Goal: Task Accomplishment & Management: Complete application form

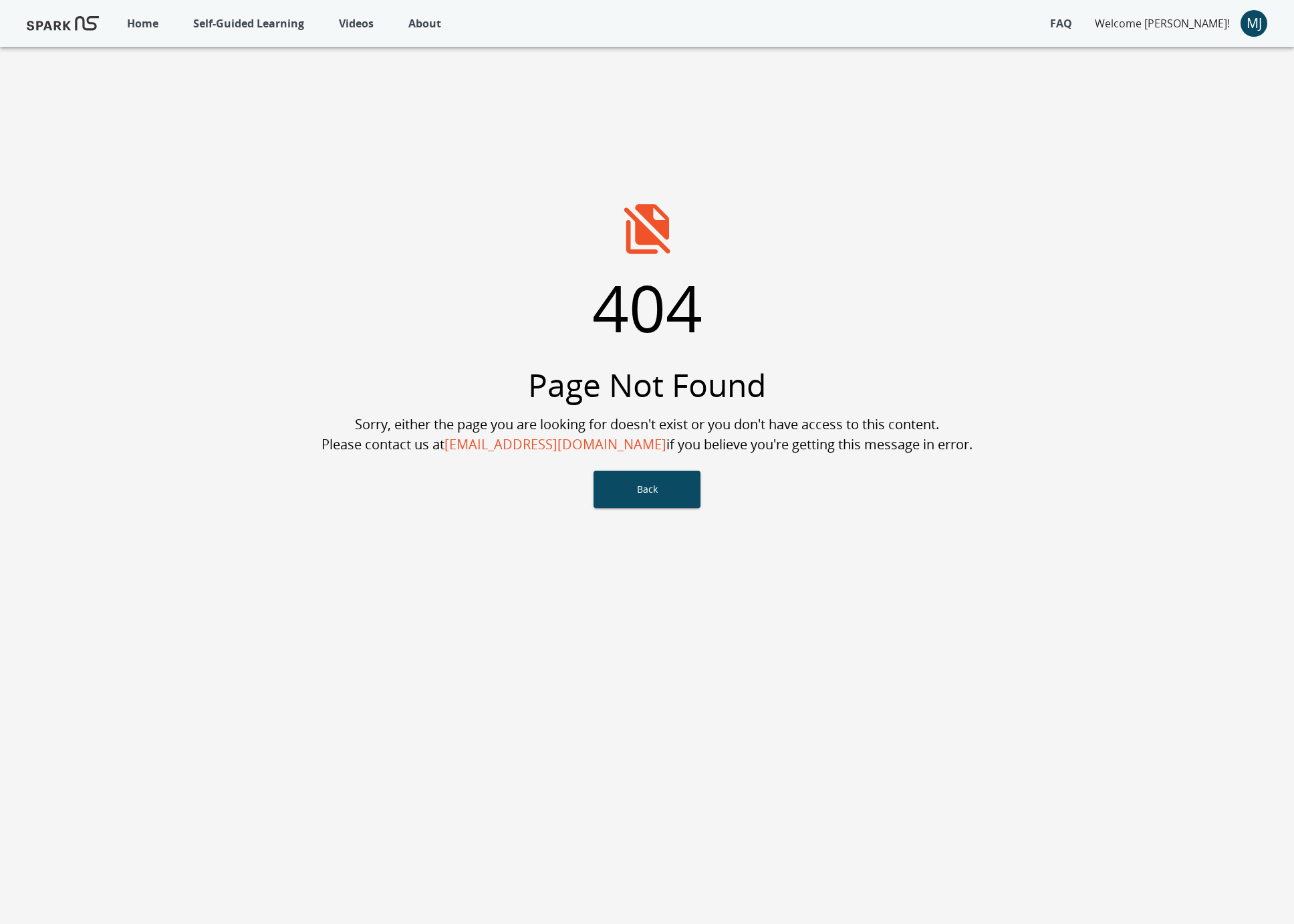
click at [1217, 20] on p "Welcome [PERSON_NAME]!" at bounding box center [1162, 23] width 135 height 16
click at [1246, 27] on div "MJ" at bounding box center [1254, 23] width 27 height 27
click at [1228, 85] on li "Dashboard" at bounding box center [1217, 86] width 102 height 24
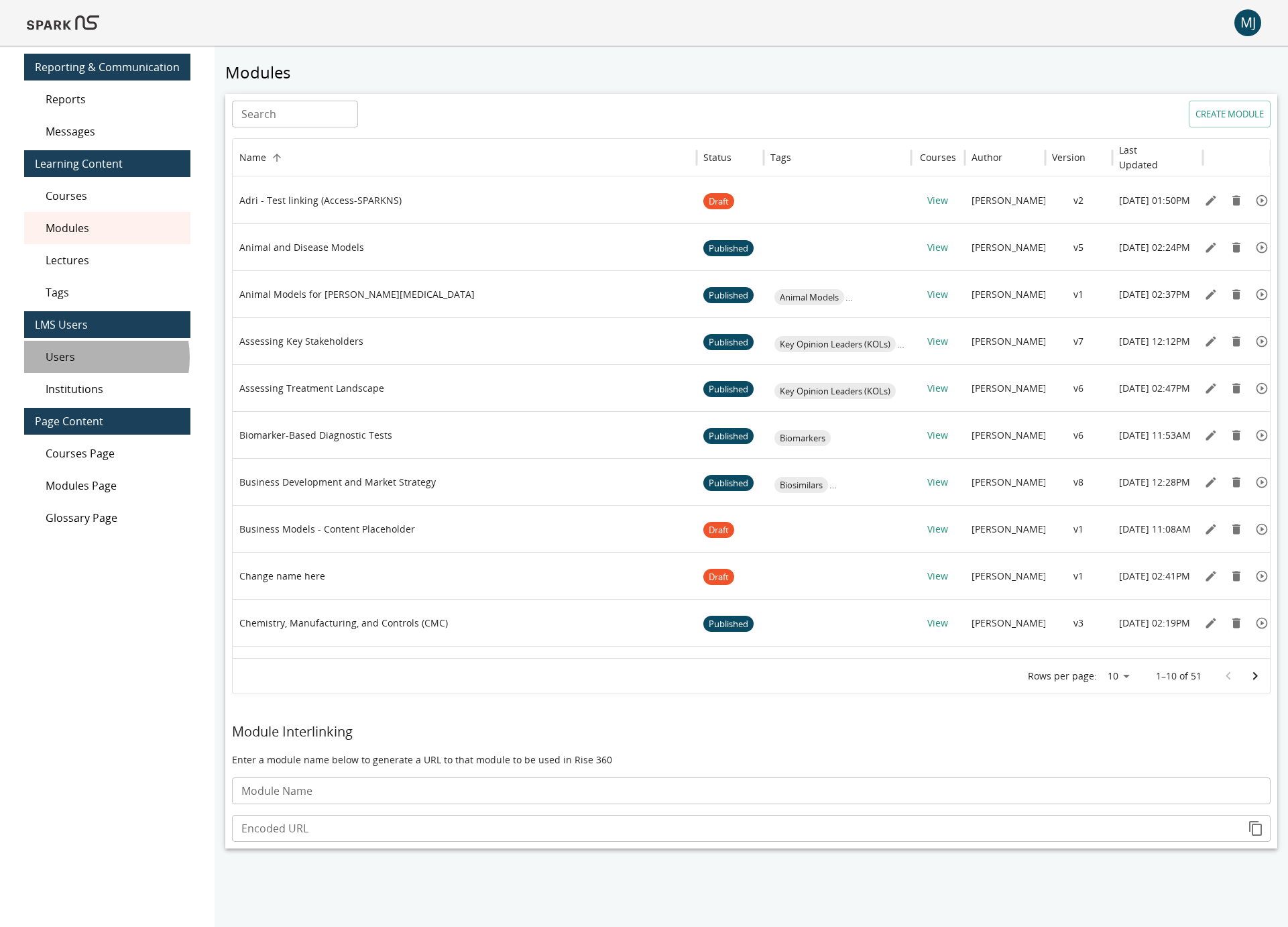
click at [85, 357] on span "Users" at bounding box center [112, 356] width 134 height 16
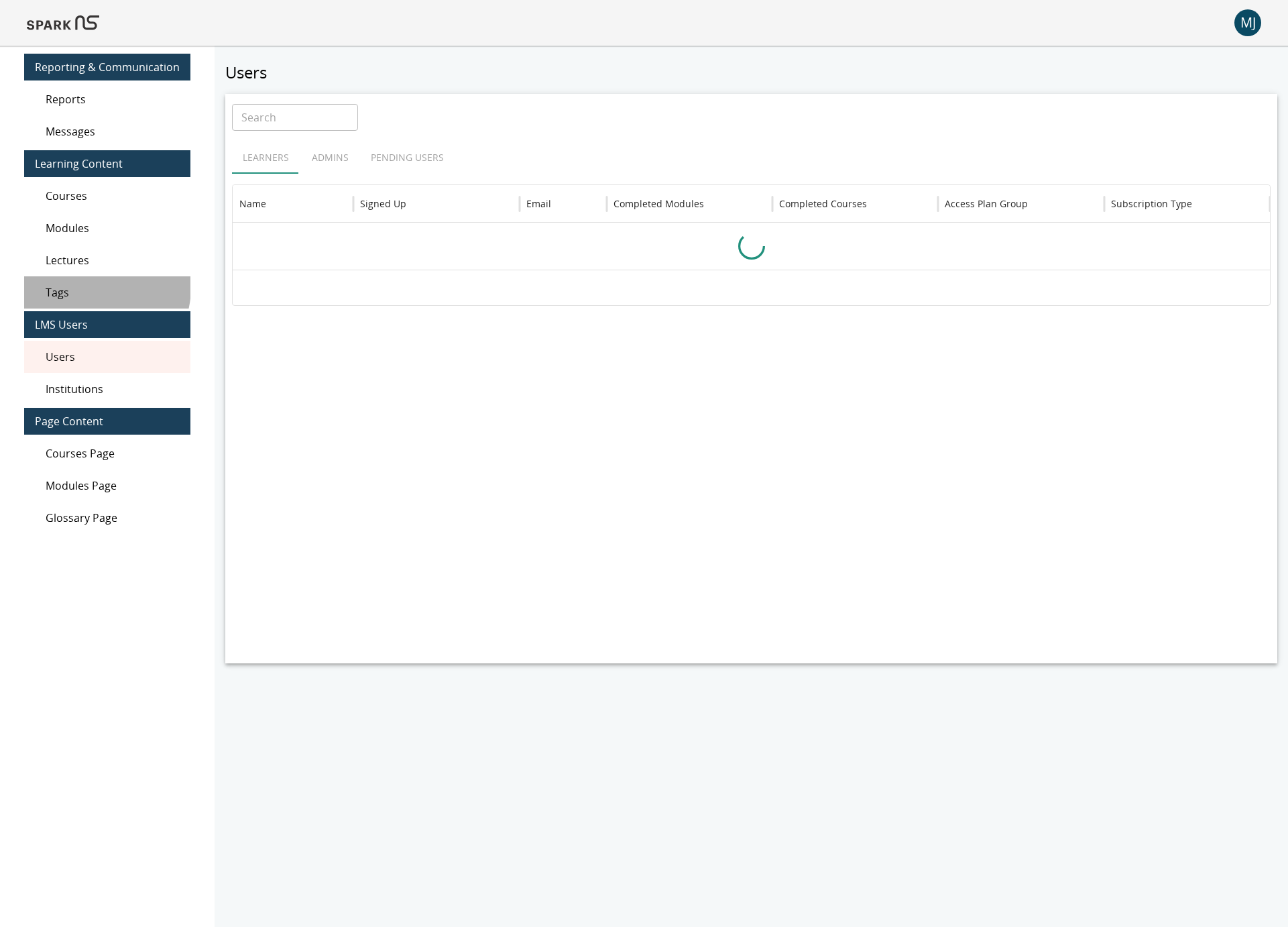
click at [96, 287] on span "Tags" at bounding box center [112, 292] width 134 height 16
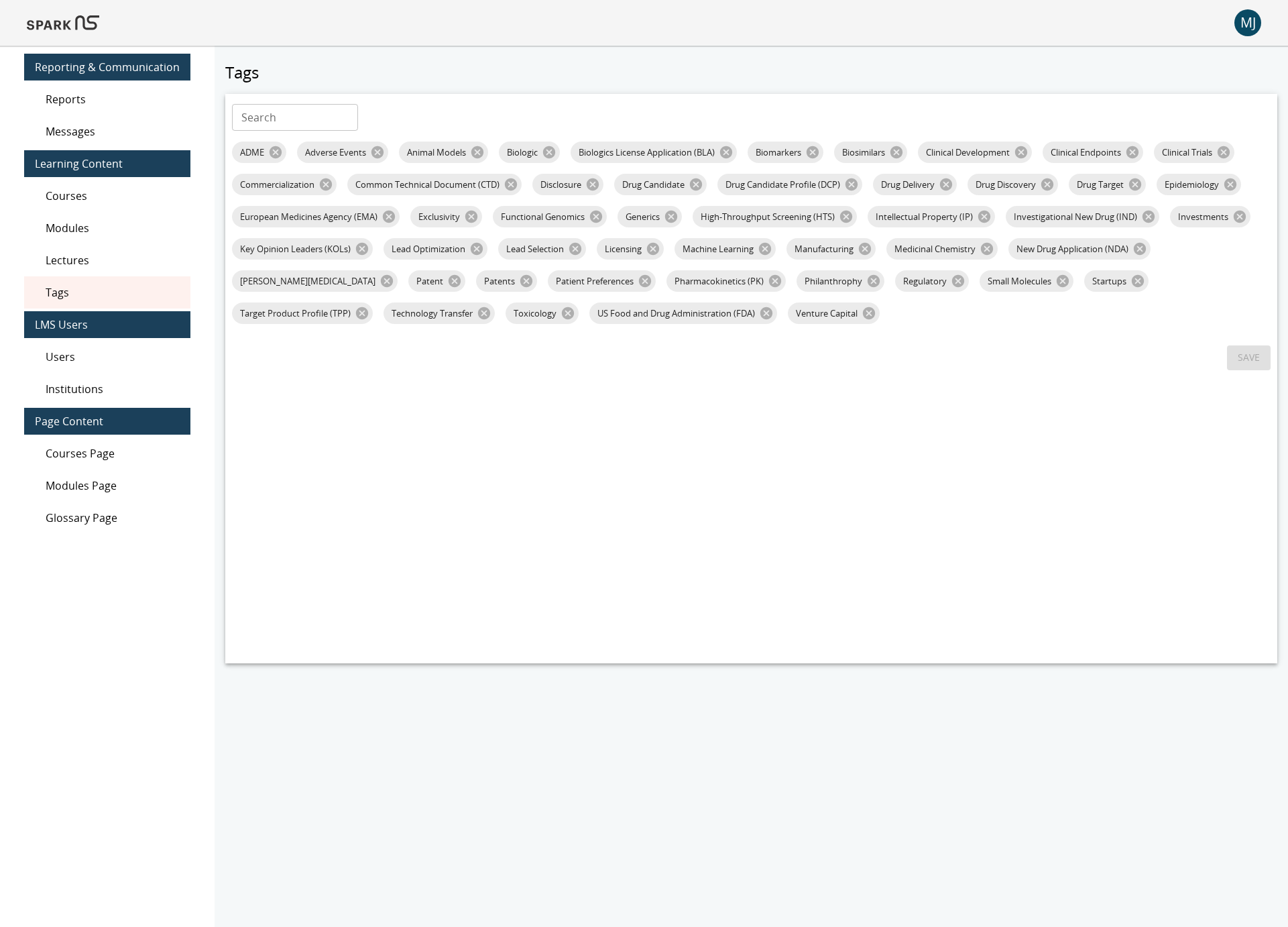
click at [102, 356] on span "Users" at bounding box center [112, 356] width 134 height 16
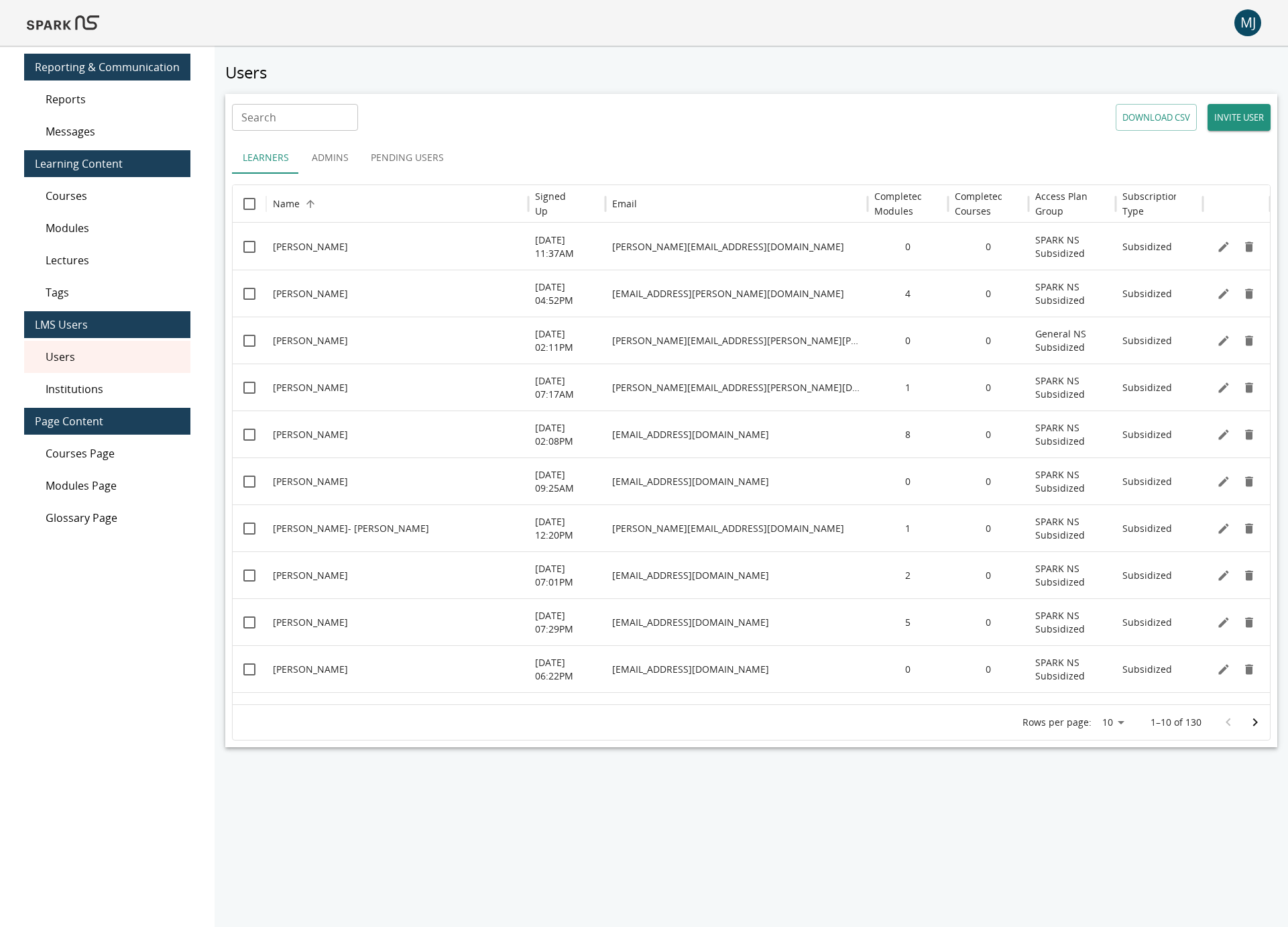
click at [1233, 115] on button "INVITE USER" at bounding box center [1238, 117] width 63 height 27
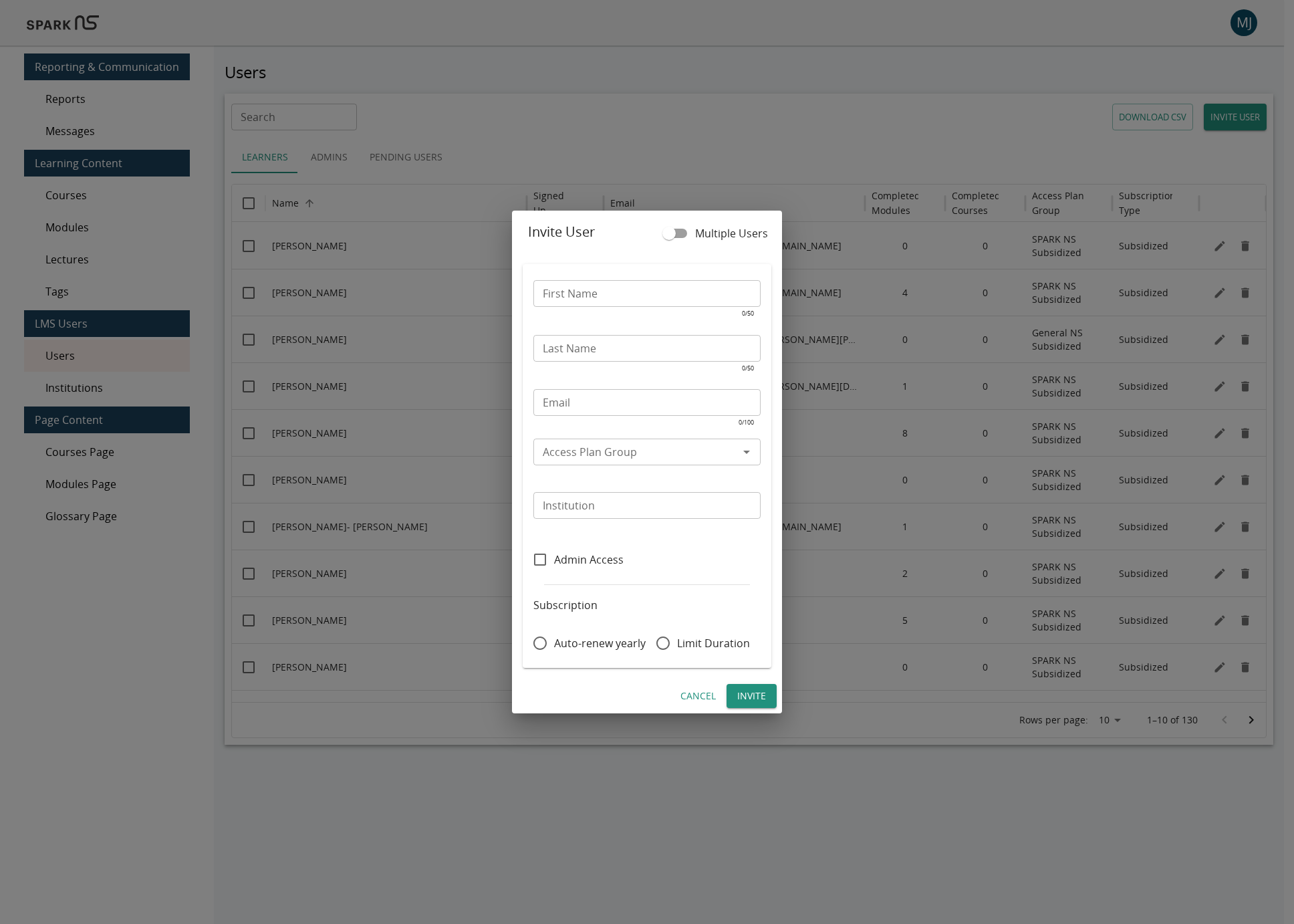
click at [604, 292] on input "First Name" at bounding box center [647, 293] width 227 height 27
type input "*******"
click at [620, 341] on input "Last Name" at bounding box center [647, 348] width 227 height 27
type input "*******"
click at [682, 408] on input "Email" at bounding box center [647, 402] width 227 height 27
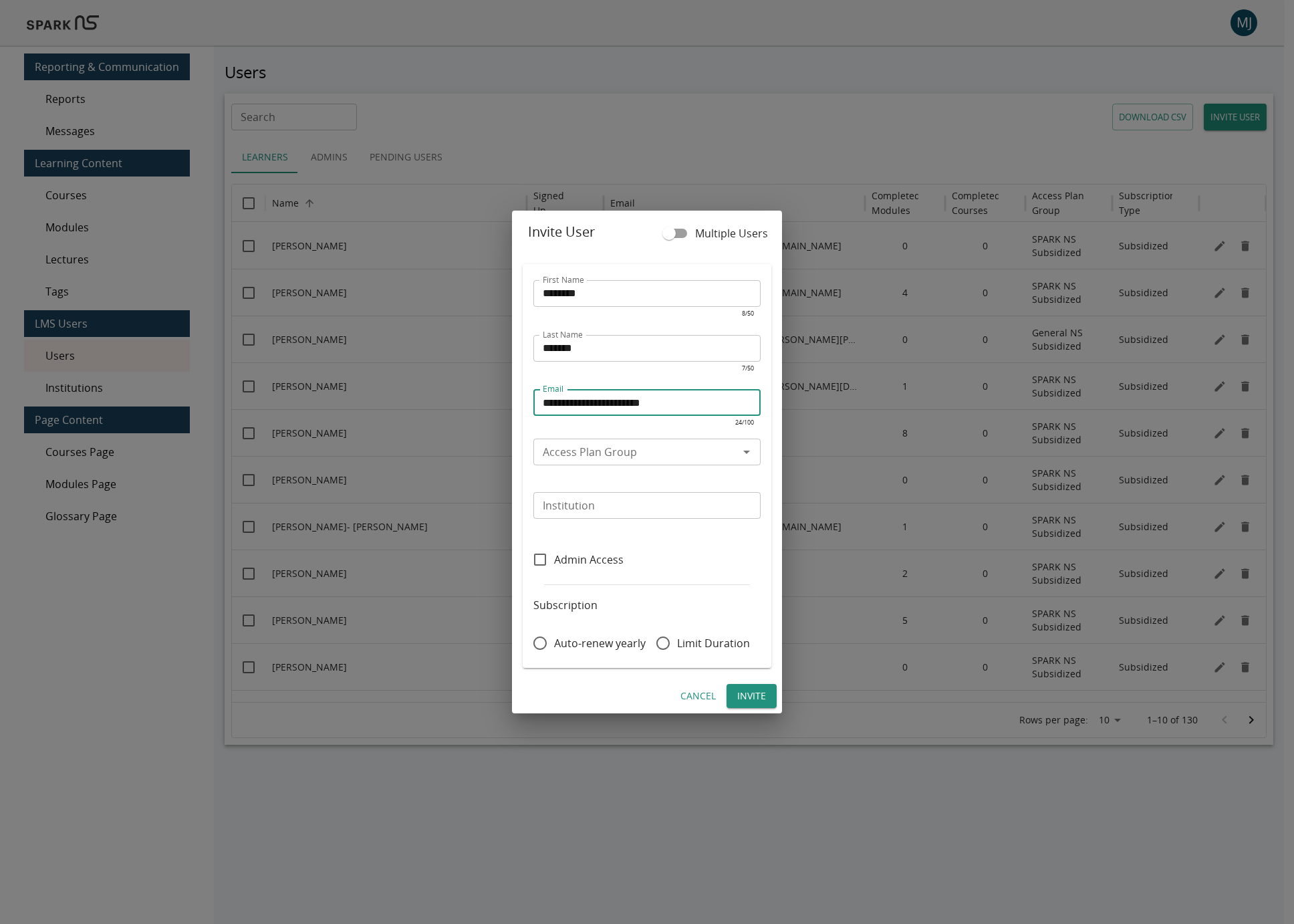
type input "**********"
click at [655, 448] on input "Access Plan Group" at bounding box center [636, 452] width 197 height 19
click at [640, 452] on input "Access Plan Group" at bounding box center [636, 452] width 197 height 19
click at [610, 453] on input "Access Plan Group" at bounding box center [636, 452] width 197 height 19
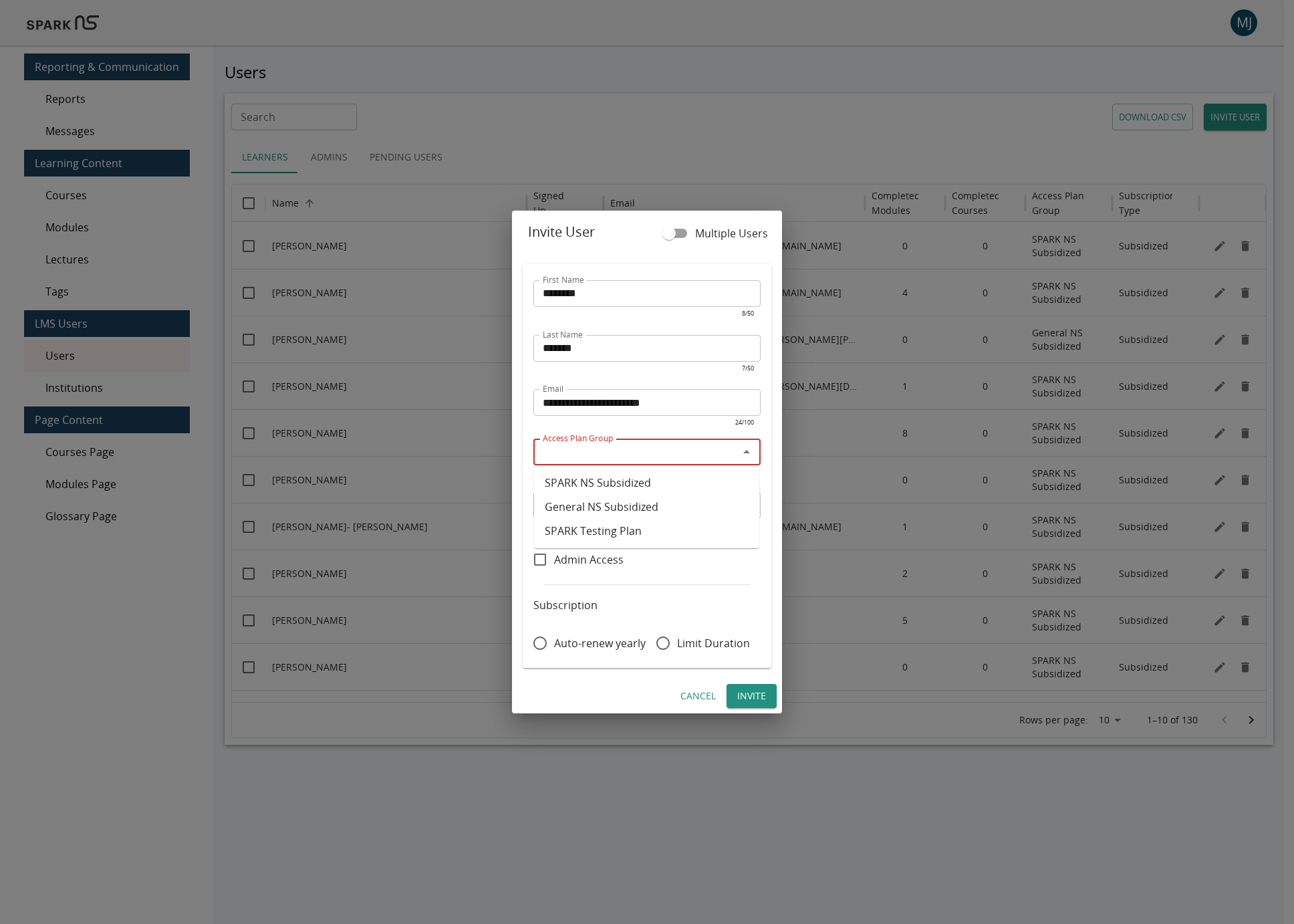
click at [680, 454] on input "Access Plan Group" at bounding box center [636, 452] width 197 height 19
click at [576, 510] on input "Institution" at bounding box center [646, 506] width 218 height 19
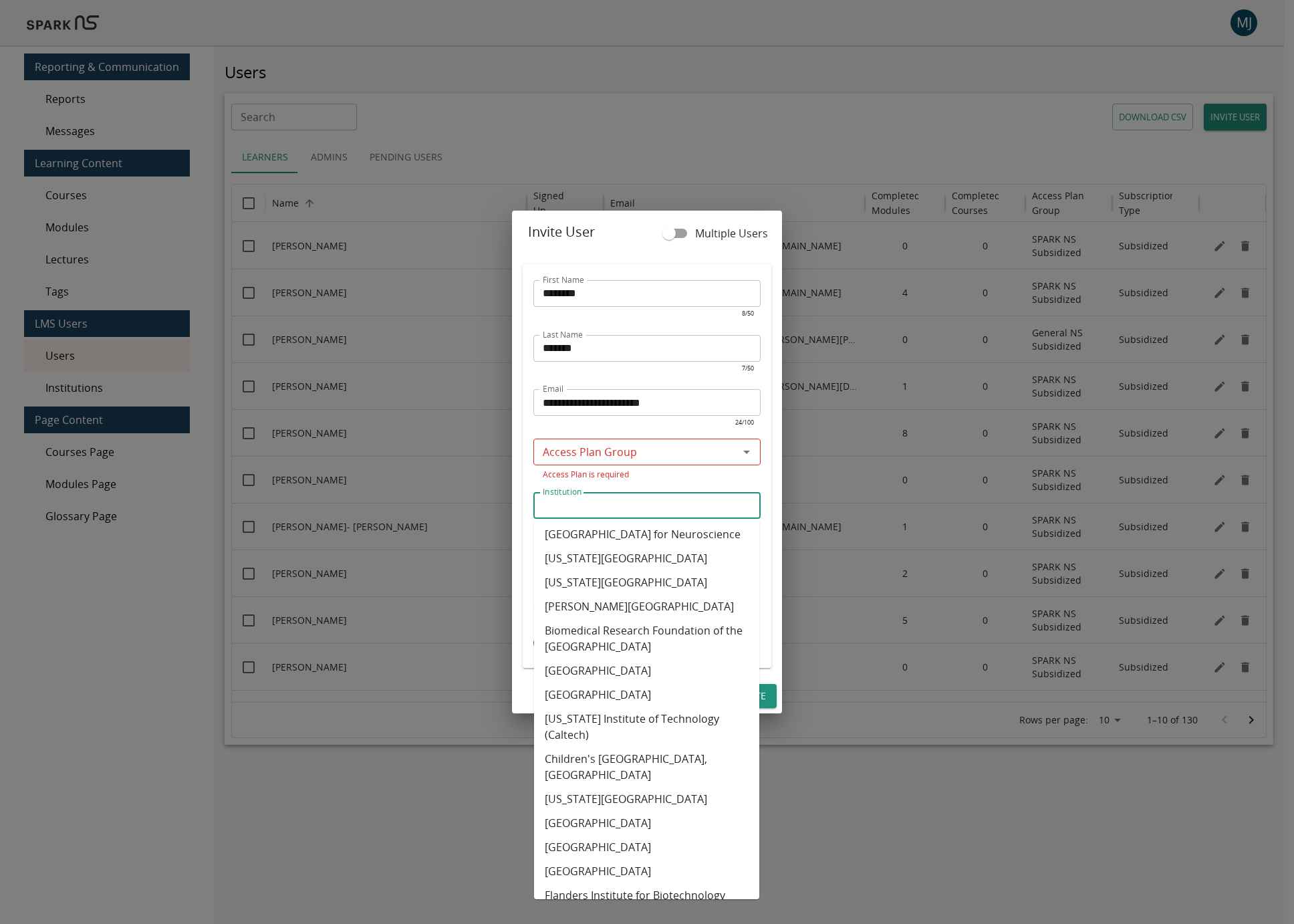
scroll to position [52, 0]
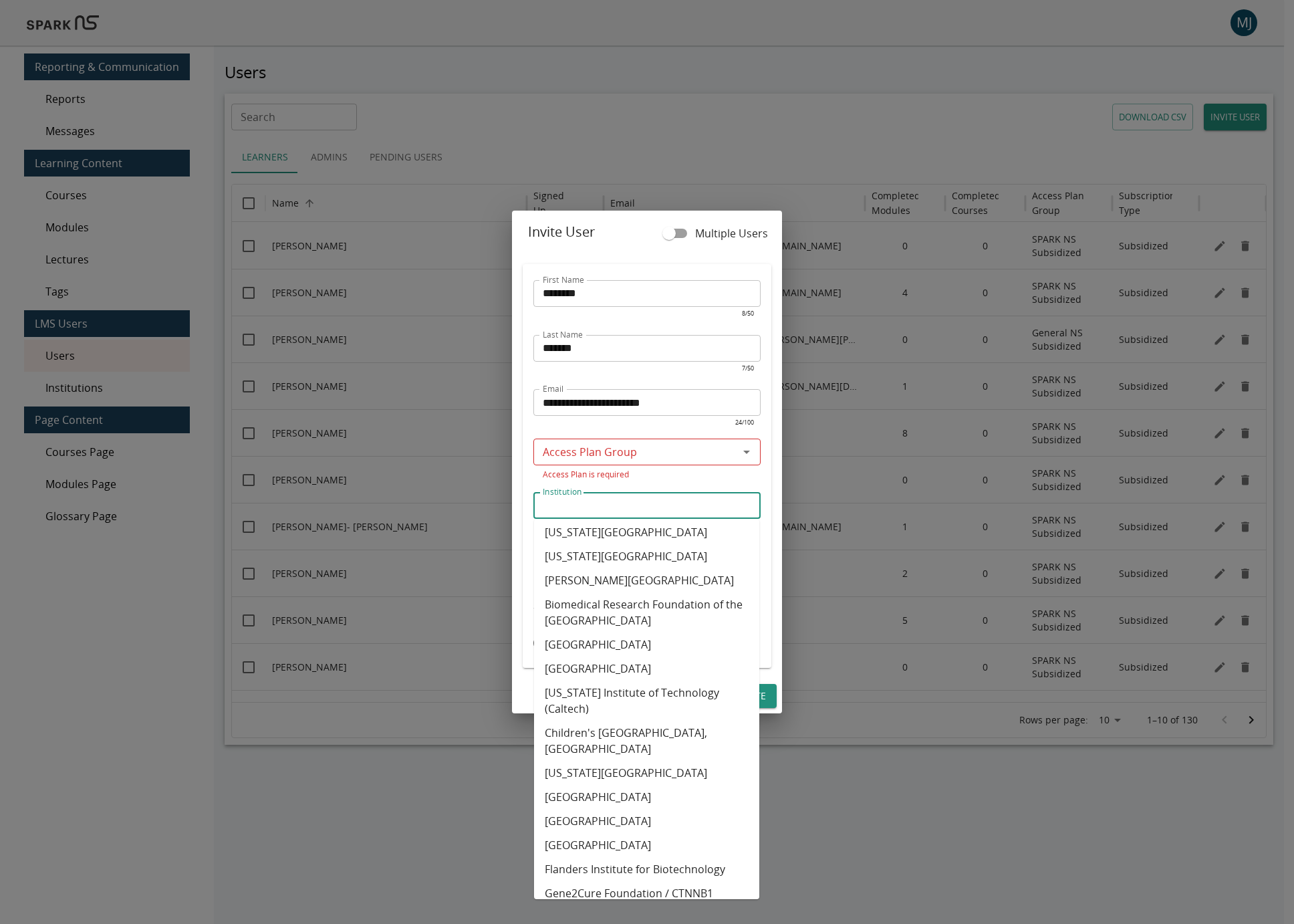
click at [600, 809] on li "[GEOGRAPHIC_DATA]" at bounding box center [647, 797] width 225 height 24
type input "**********"
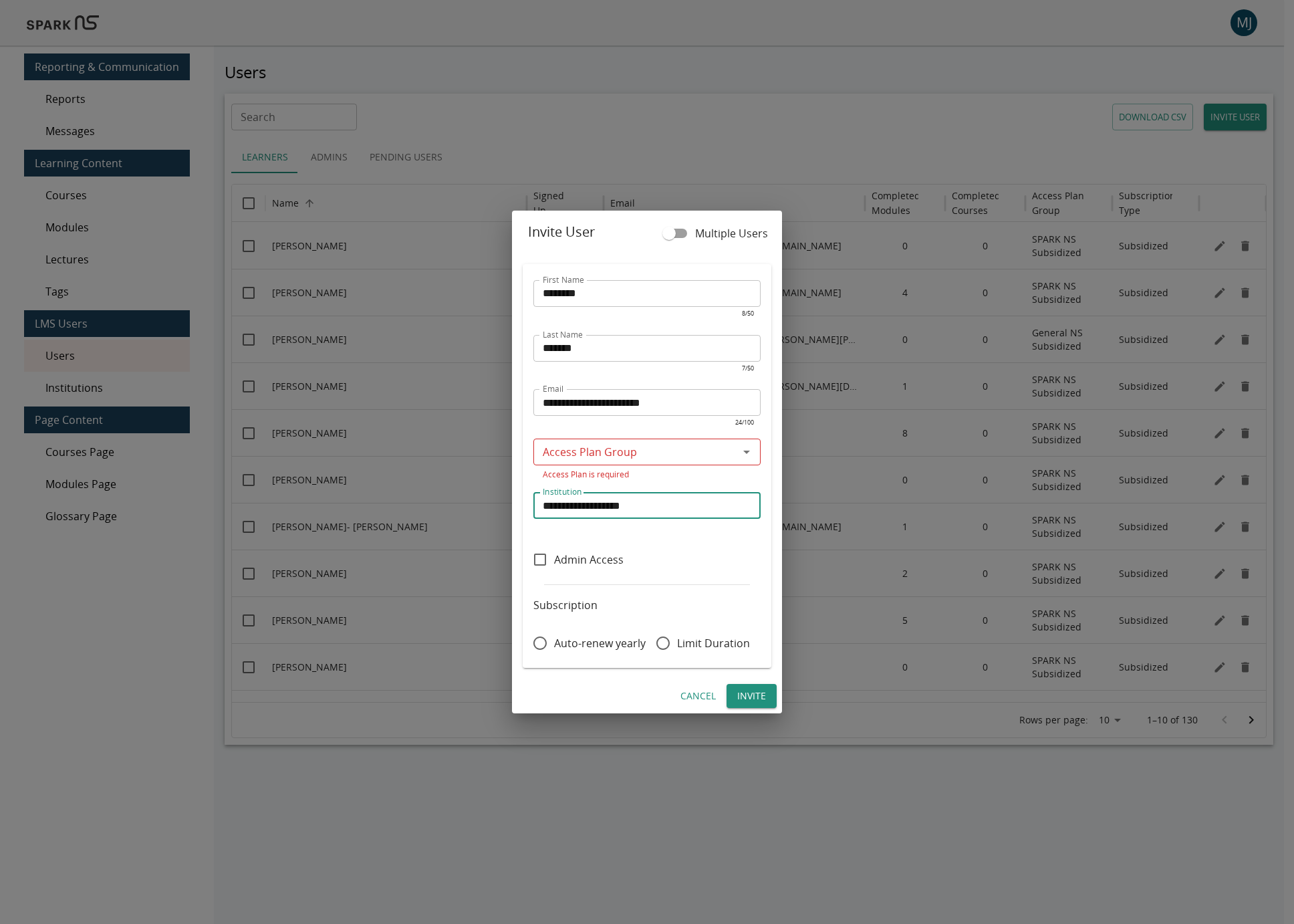
click at [592, 453] on input "Access Plan Group" at bounding box center [636, 452] width 197 height 19
